Goal: Information Seeking & Learning: Learn about a topic

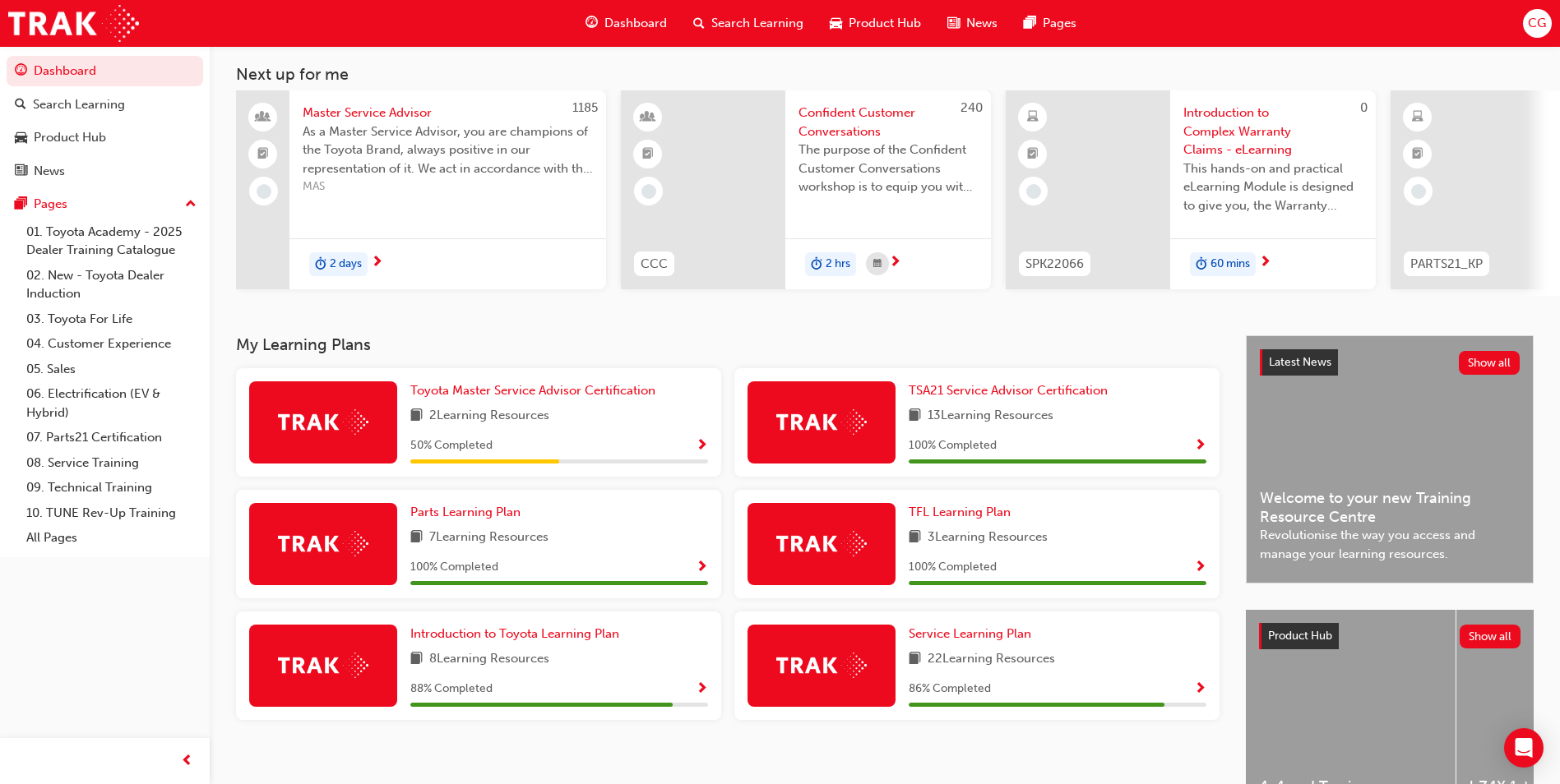
scroll to position [198, 0]
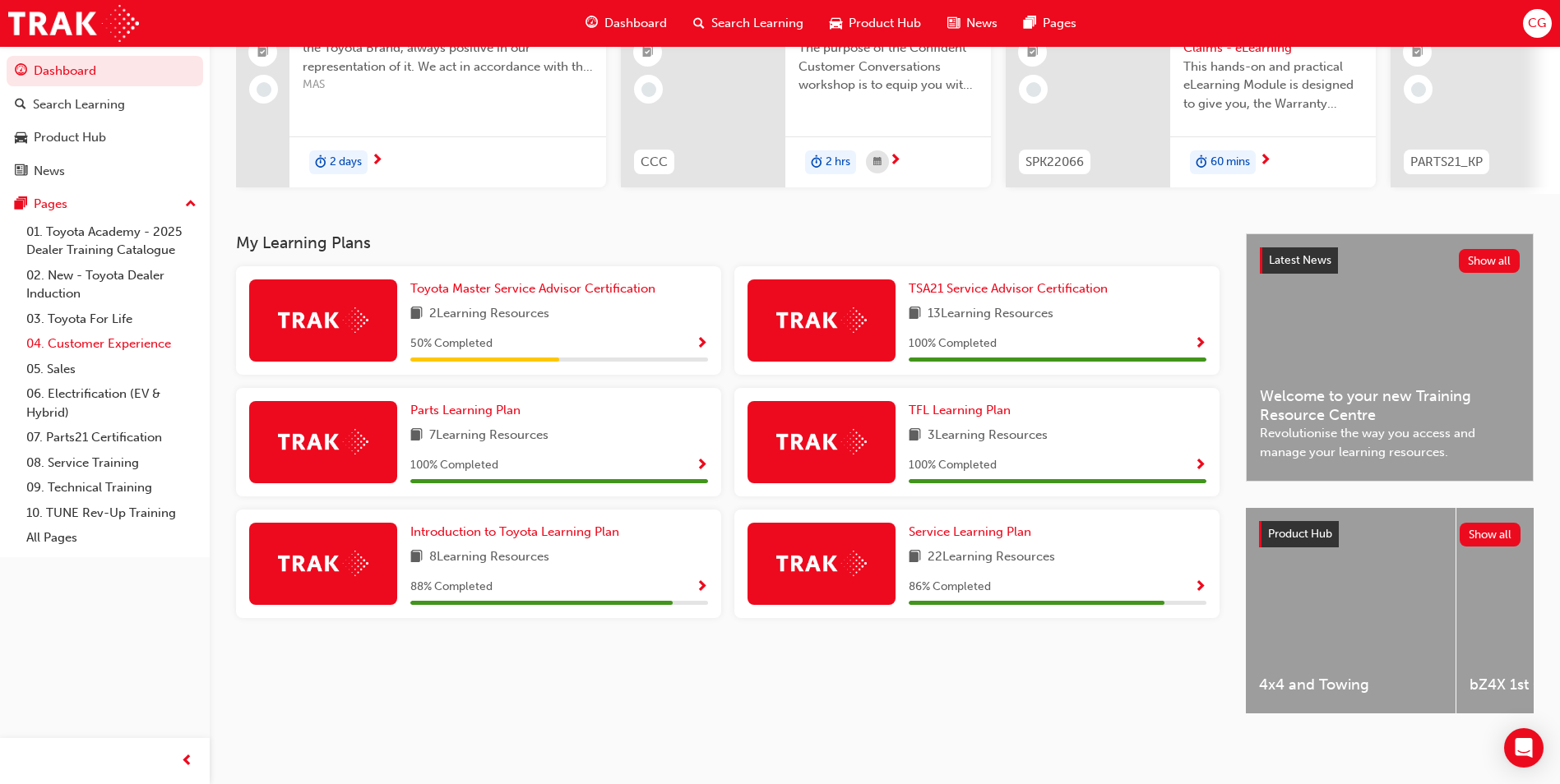
click at [94, 341] on link "04. Customer Experience" at bounding box center [112, 343] width 184 height 26
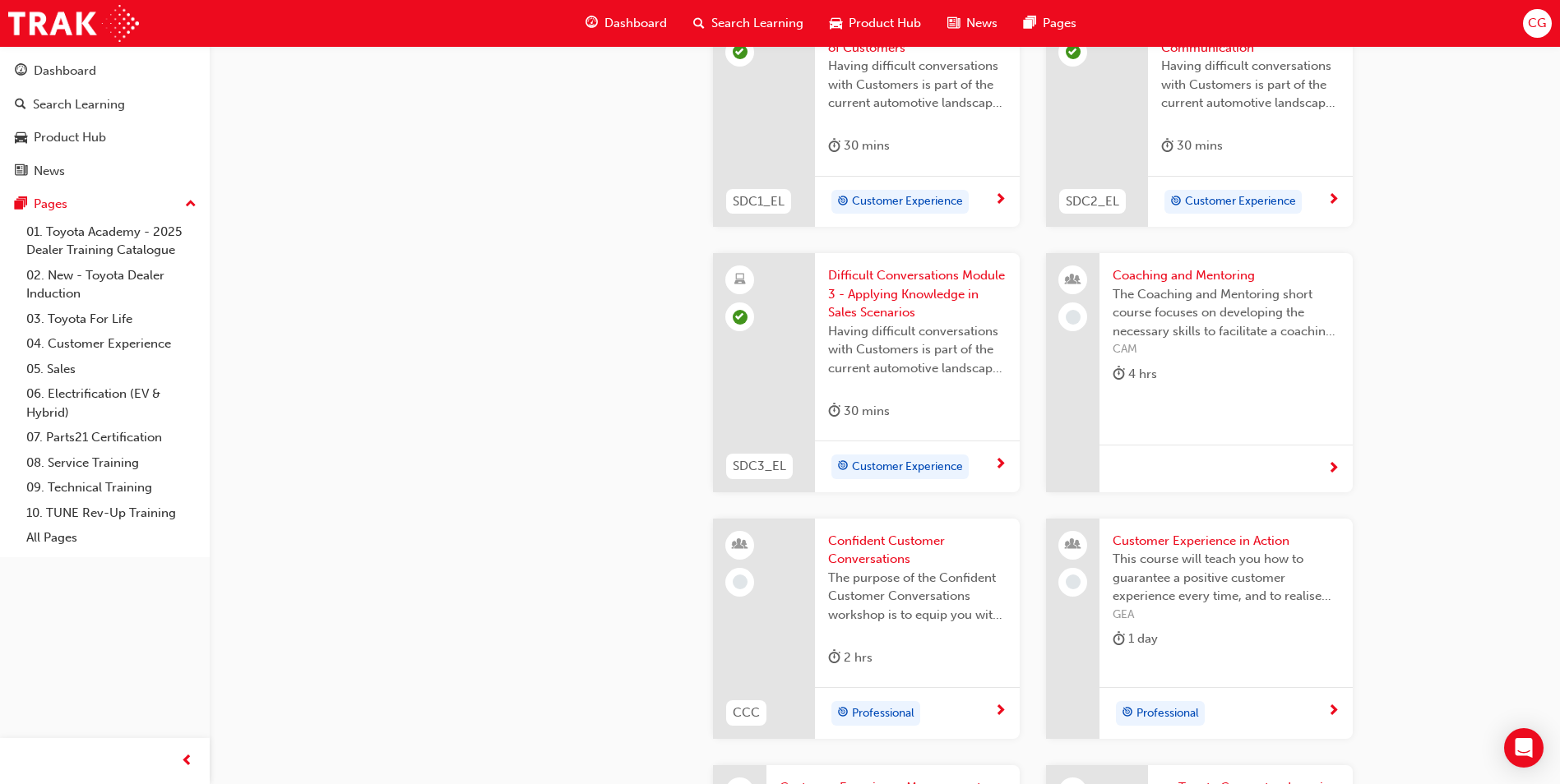
scroll to position [1726, 0]
click at [1203, 277] on span "Coaching and Mentoring" at bounding box center [1226, 275] width 227 height 19
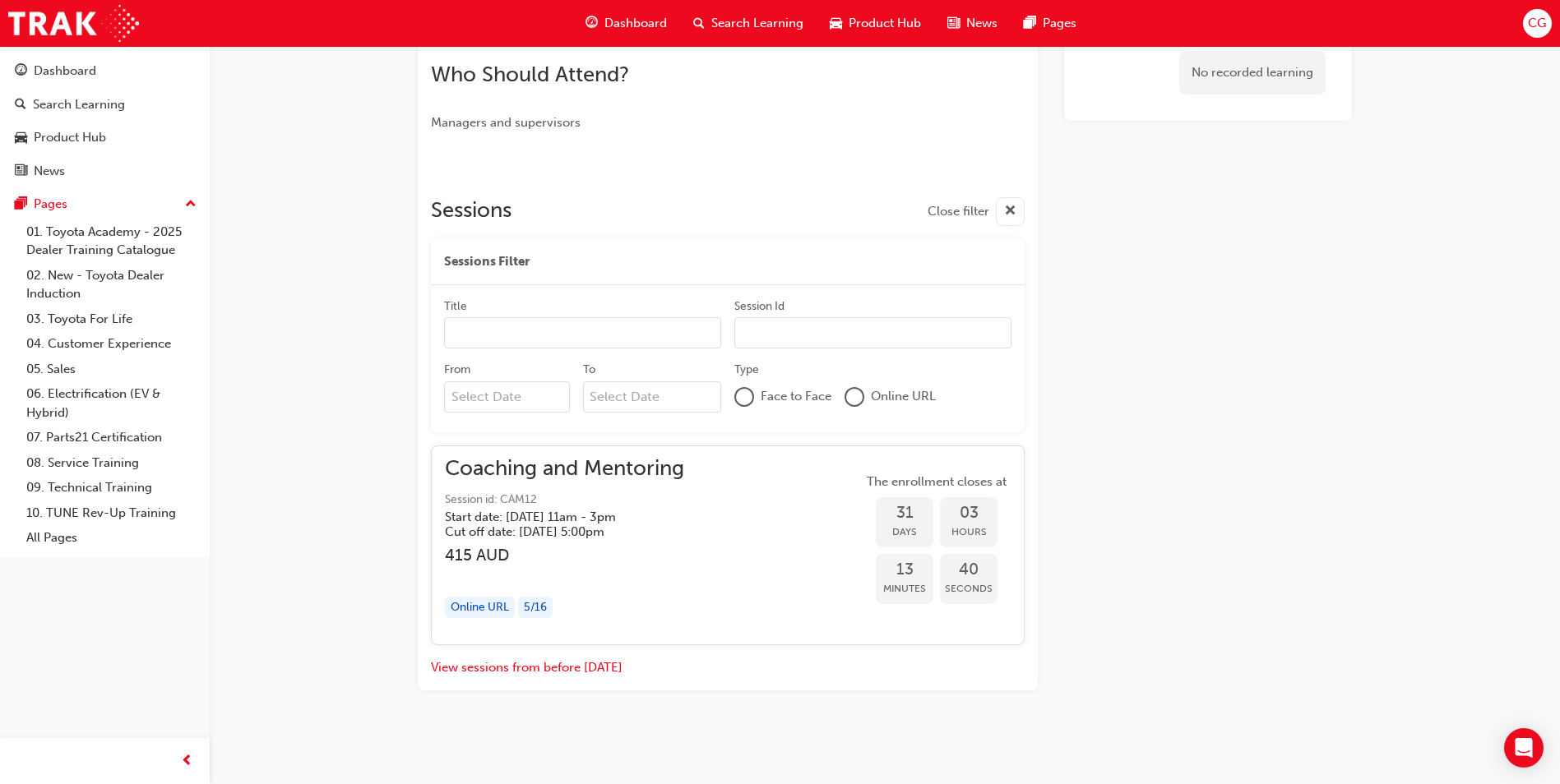
scroll to position [533, 0]
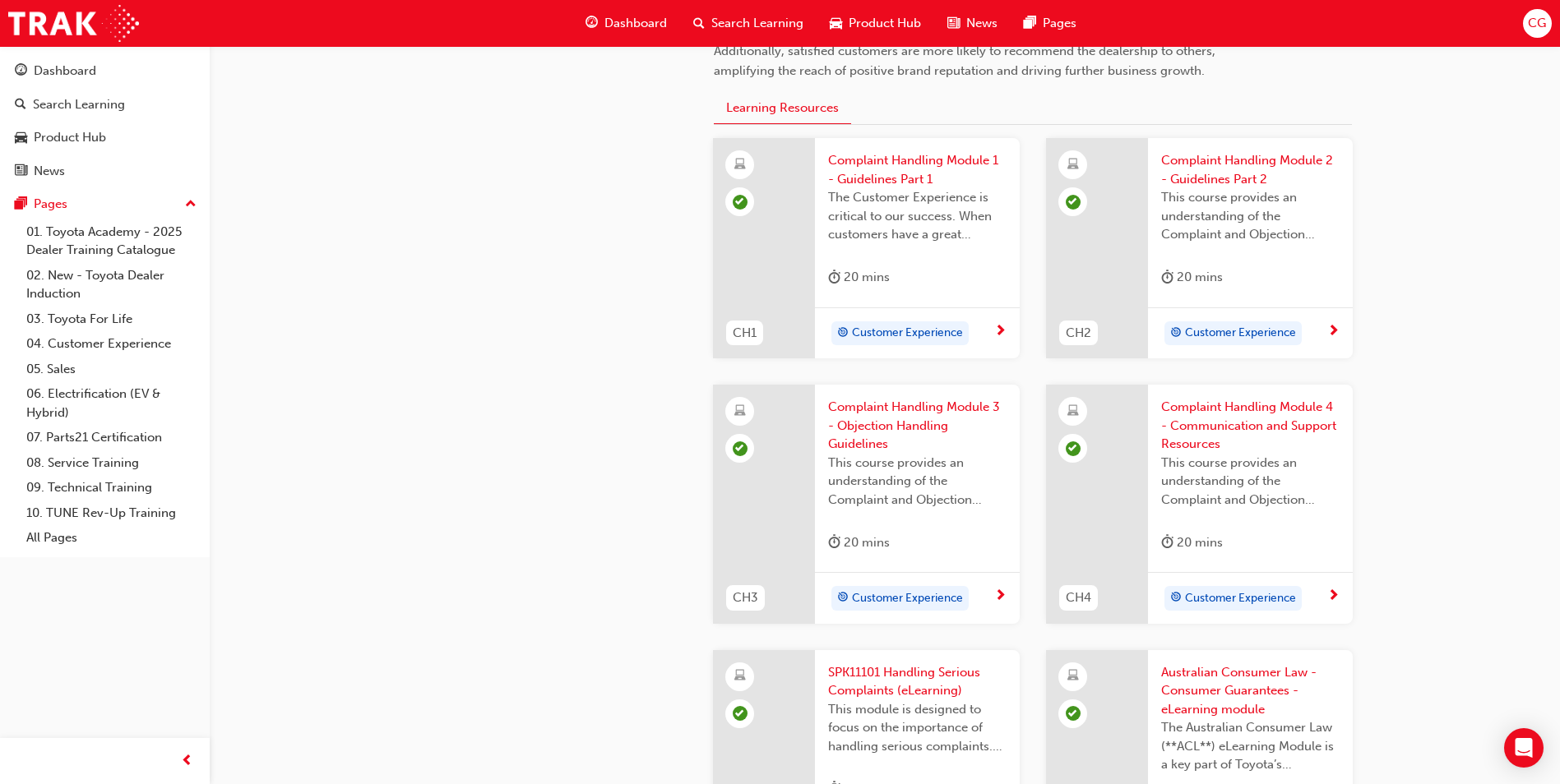
scroll to position [1726, 0]
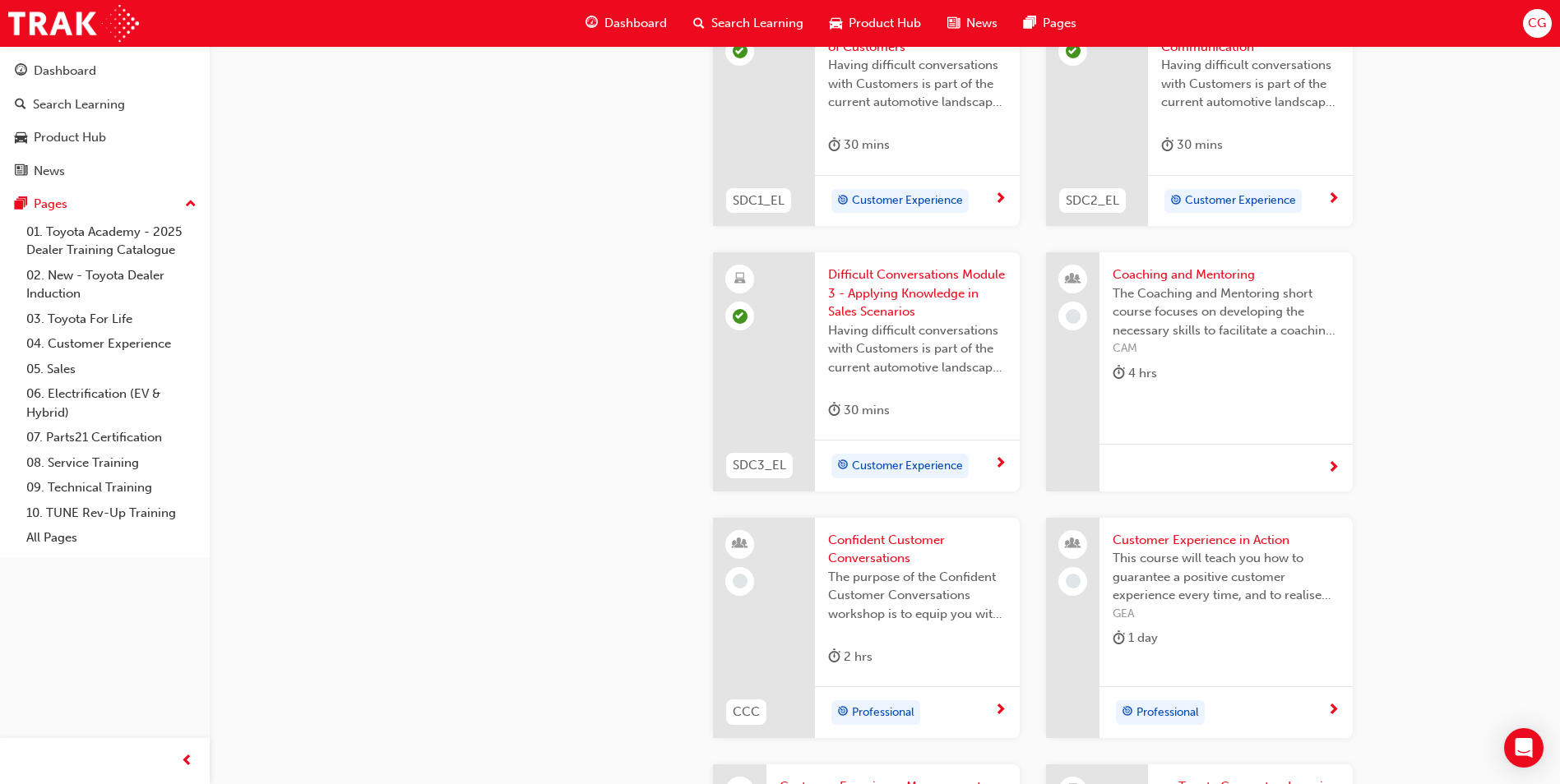
click at [1260, 541] on span "Customer Experience in Action" at bounding box center [1226, 540] width 227 height 19
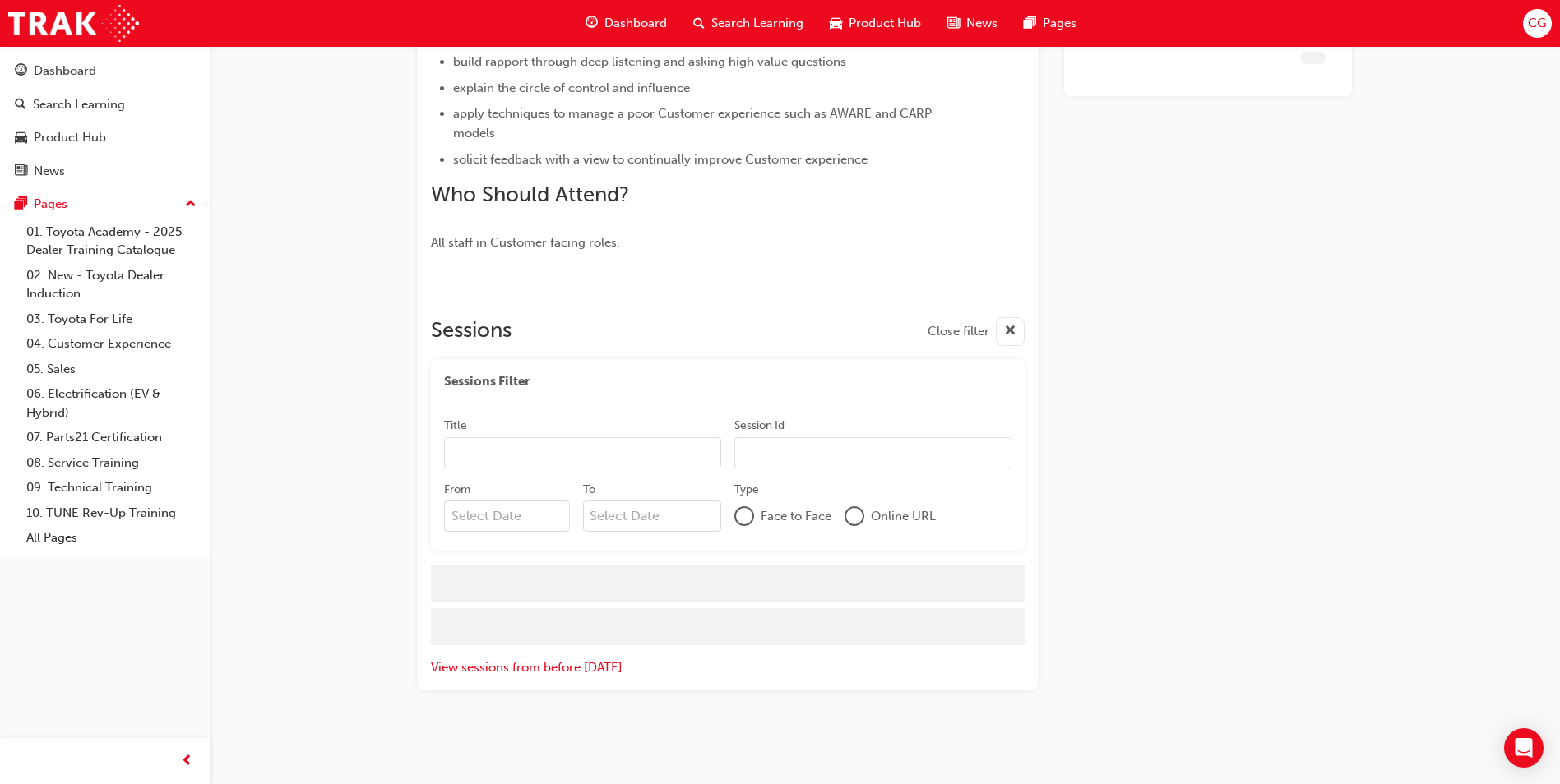
scroll to position [843, 0]
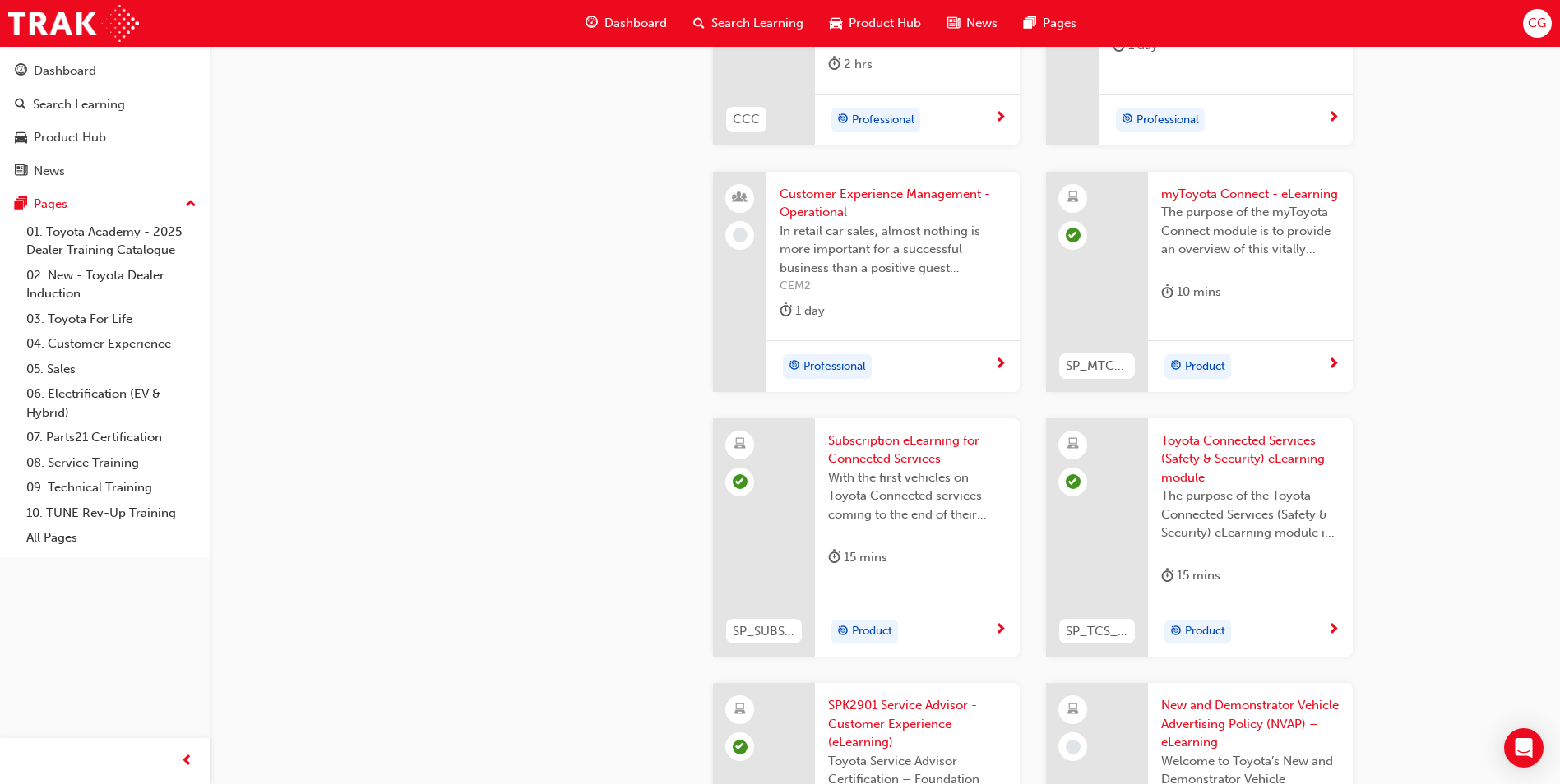
scroll to position [2055, 0]
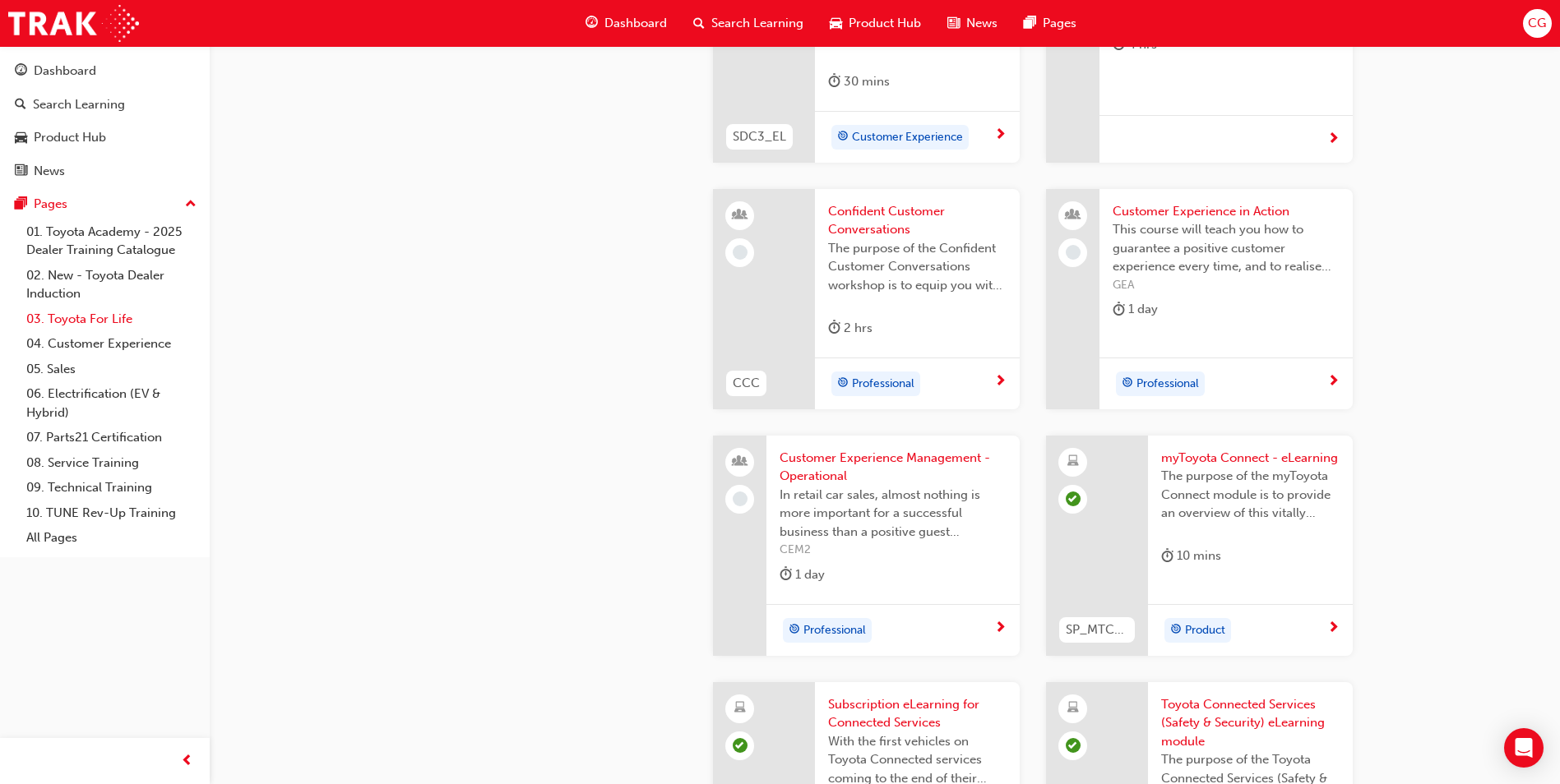
click at [118, 326] on link "03. Toyota For Life" at bounding box center [112, 319] width 184 height 26
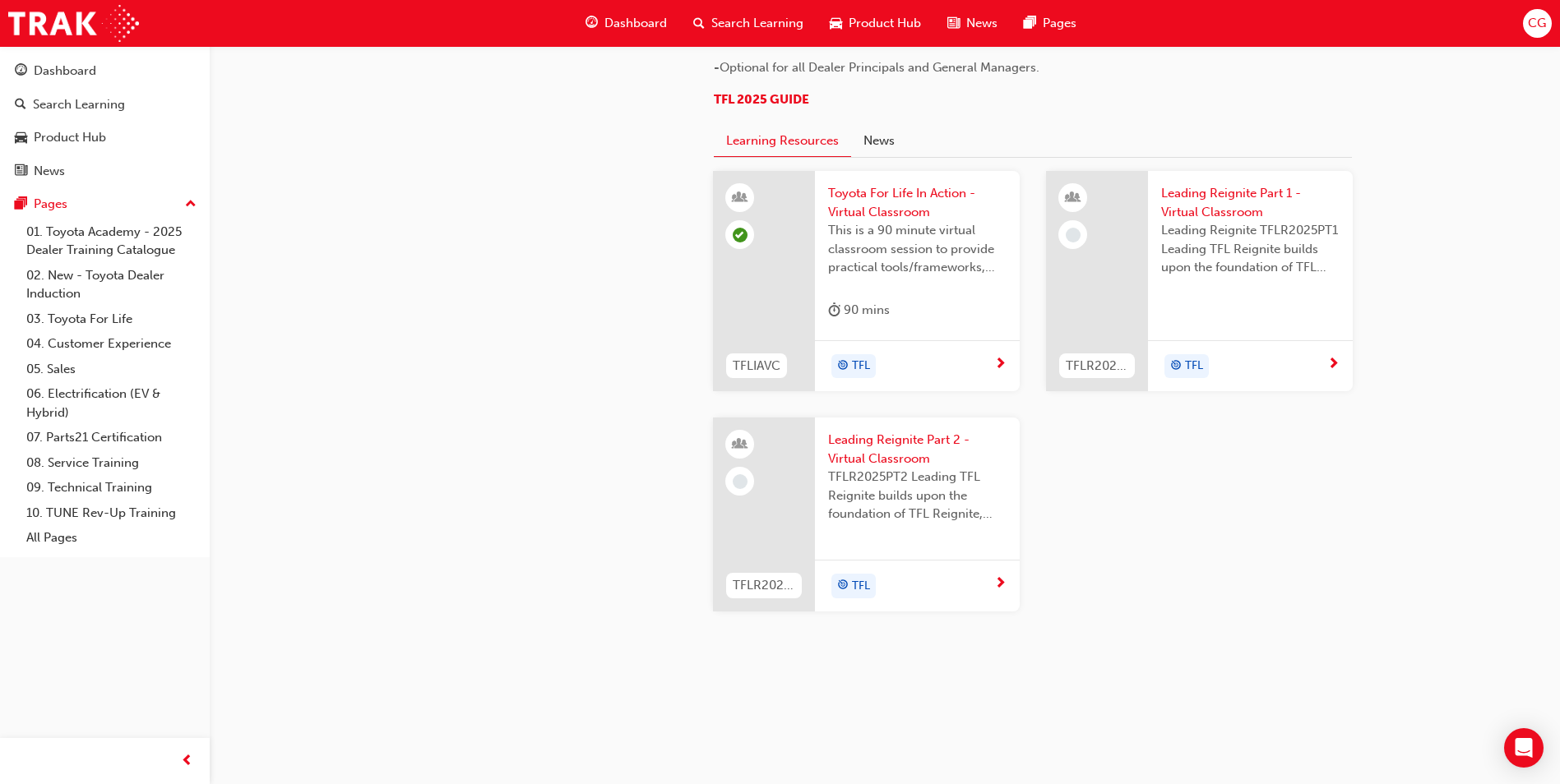
scroll to position [1712, 0]
click at [869, 437] on span "Leading Reignite Part 2 - Virtual Classroom" at bounding box center [917, 448] width 179 height 37
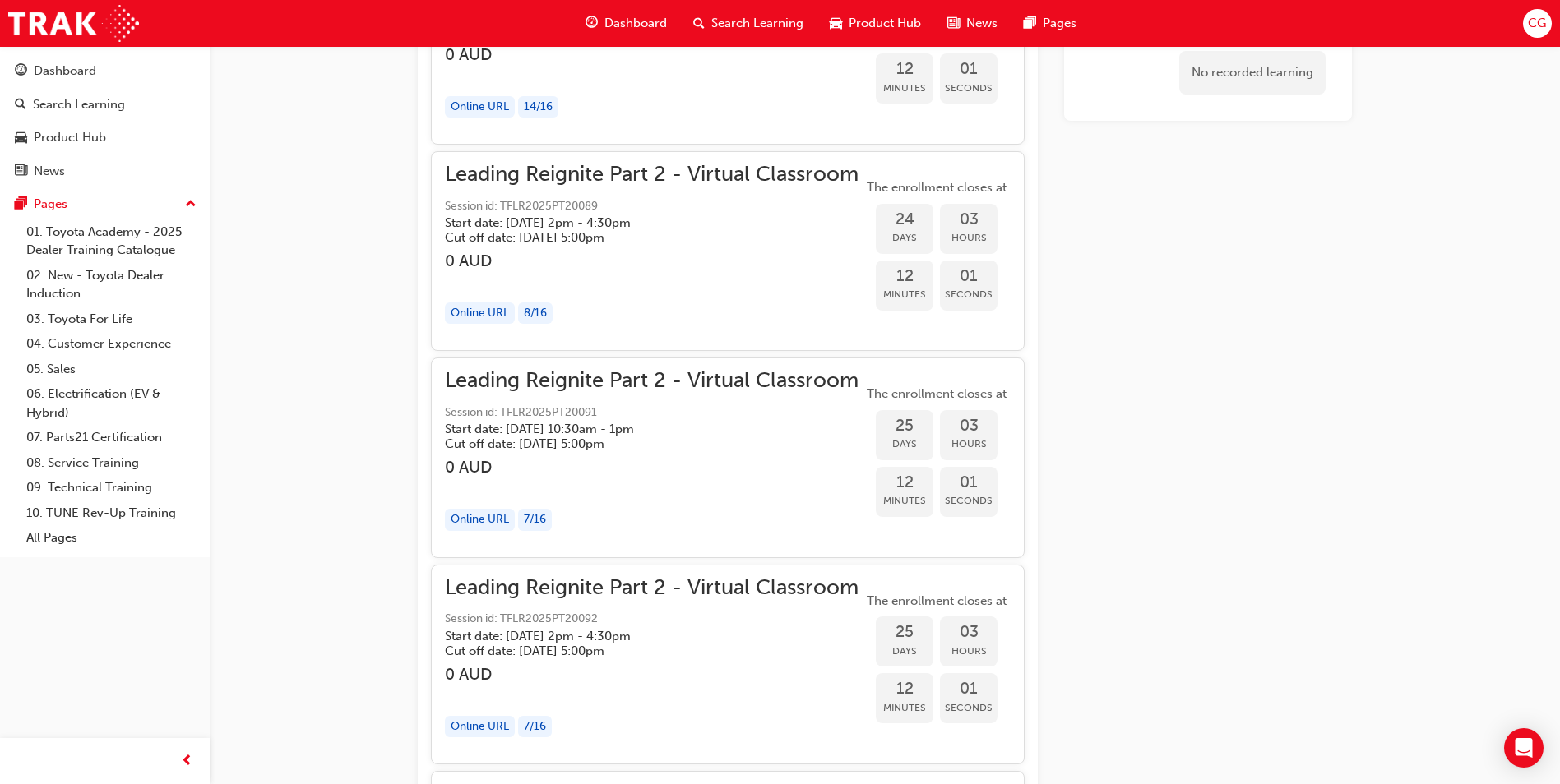
scroll to position [5986, 0]
